Goal: Navigation & Orientation: Find specific page/section

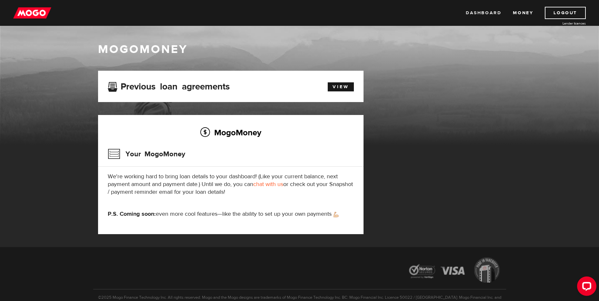
click at [477, 14] on link "Dashboard" at bounding box center [484, 13] width 36 height 12
drag, startPoint x: 526, startPoint y: 12, endPoint x: 515, endPoint y: 14, distance: 11.3
click at [526, 12] on link "Money" at bounding box center [523, 13] width 20 height 12
click at [487, 14] on link "Dashboard" at bounding box center [484, 13] width 36 height 12
click at [589, 285] on icon "Open LiveChat chat widget" at bounding box center [587, 286] width 6 height 4
